Goal: Ask a question

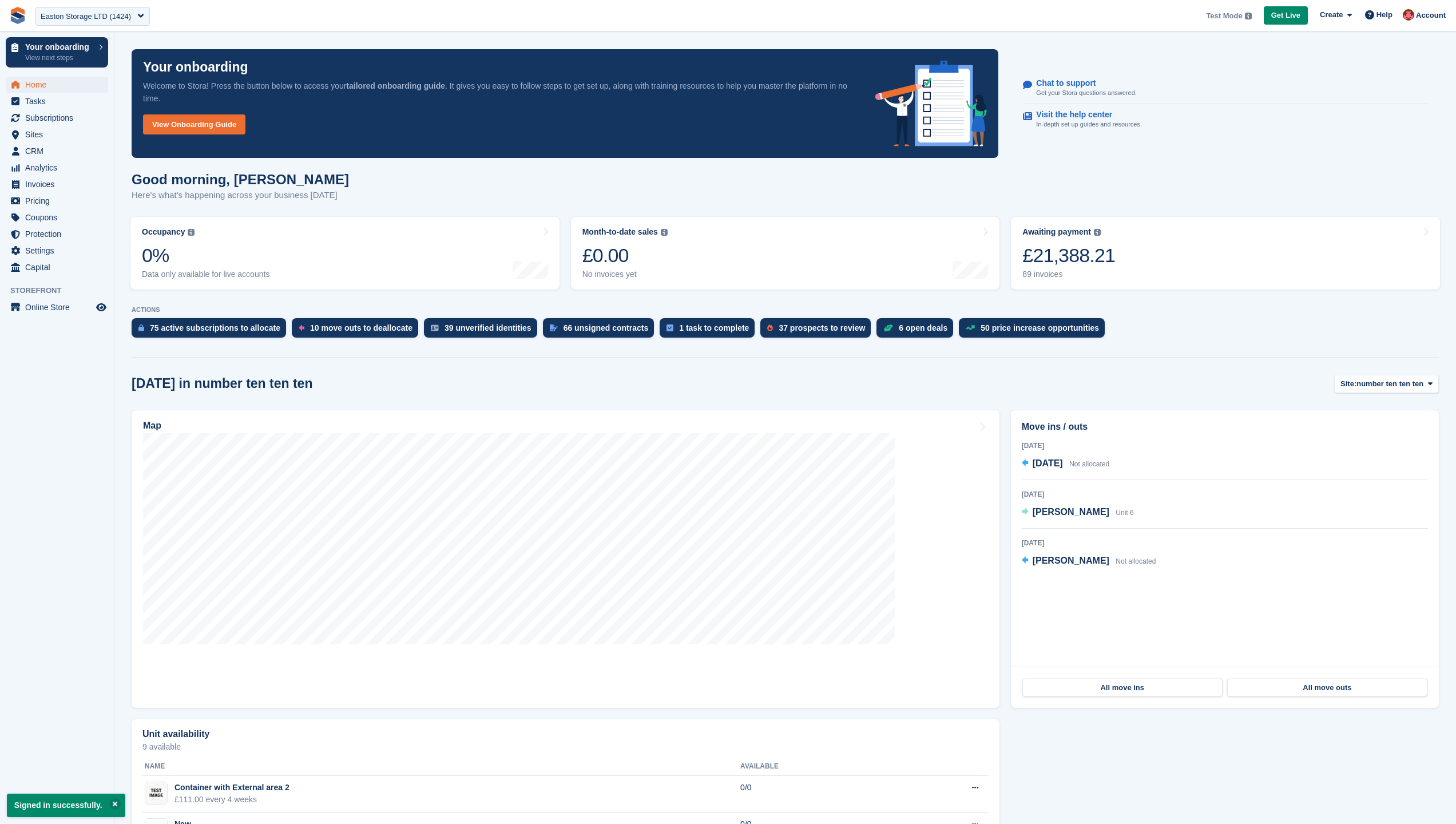
click at [1316, 141] on div "Chat to support Get your Stora questions answered. Visit the help center In-dep…" at bounding box center [1225, 103] width 427 height 81
click at [1316, 142] on div "Chat to support Get your Stora questions answered. Visit the help center In-dep…" at bounding box center [1225, 103] width 427 height 81
